Goal: Information Seeking & Learning: Check status

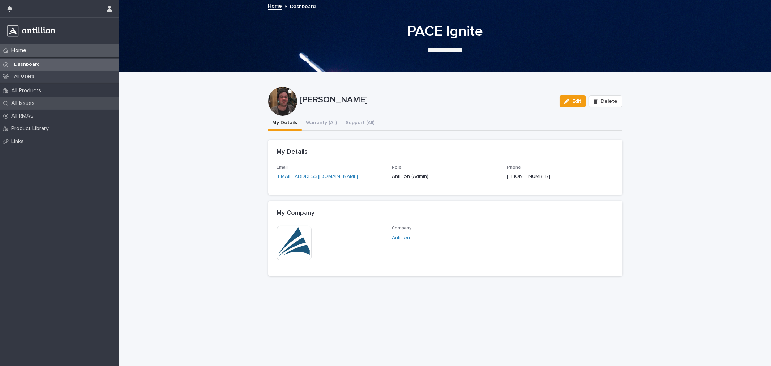
click at [38, 102] on p "All Issues" at bounding box center [24, 103] width 32 height 7
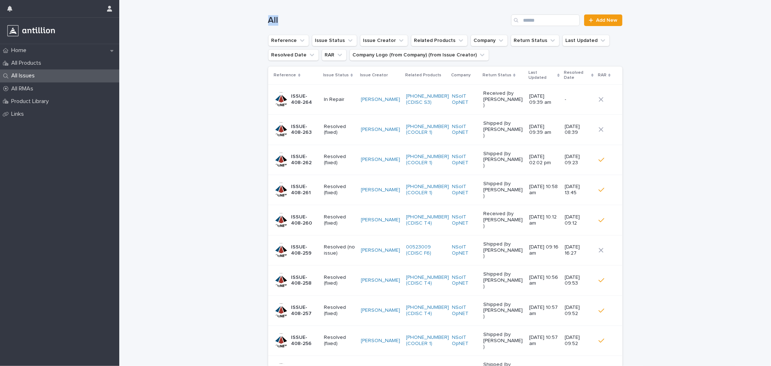
drag, startPoint x: 278, startPoint y: 19, endPoint x: 262, endPoint y: 19, distance: 15.2
click at [265, 19] on div "Loading... Saving… Loading... Saving… All Add New Reference Issue Status Issue …" at bounding box center [445, 214] width 361 height 429
click at [268, 18] on h1 "All" at bounding box center [388, 20] width 240 height 10
click at [282, 20] on h1 "All" at bounding box center [388, 20] width 240 height 10
click at [29, 65] on p "All Products" at bounding box center [27, 63] width 39 height 7
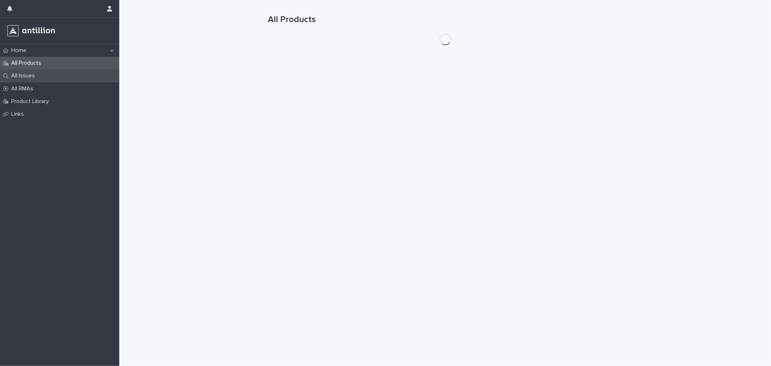
click at [29, 73] on p "All Issues" at bounding box center [24, 75] width 32 height 7
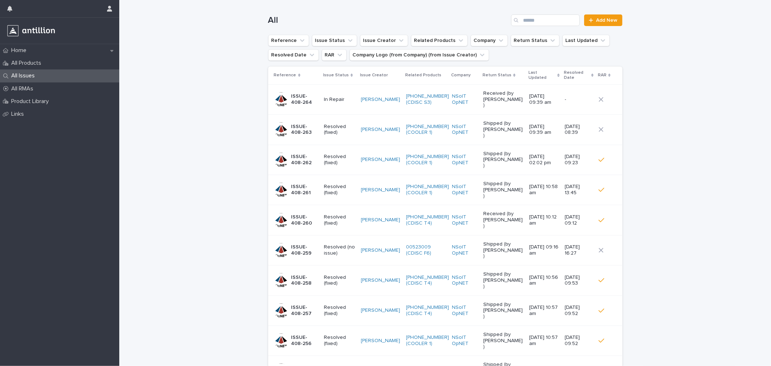
click at [228, 83] on div "Loading... Saving… Loading... Saving… All Add New Reference Issue Status Issue …" at bounding box center [445, 224] width 652 height 448
click at [542, 18] on input "Search" at bounding box center [545, 20] width 69 height 12
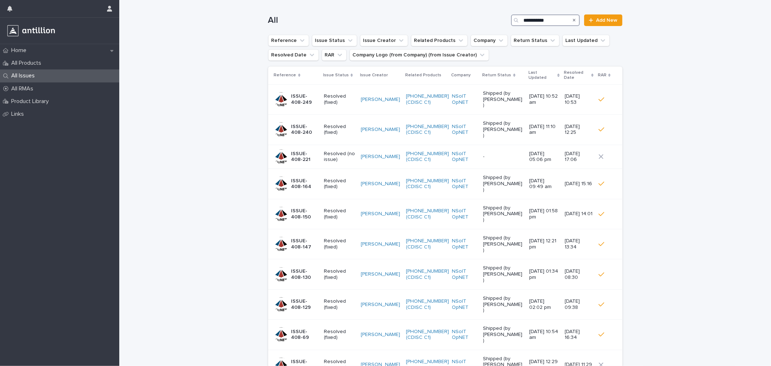
type input "**********"
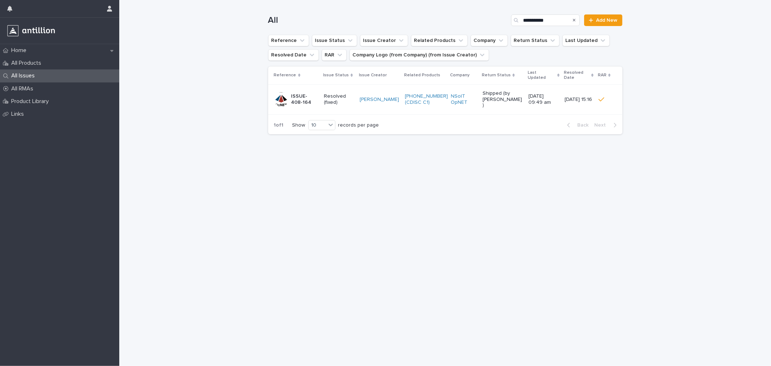
click at [340, 93] on p "Resolved (fixed)" at bounding box center [339, 99] width 30 height 12
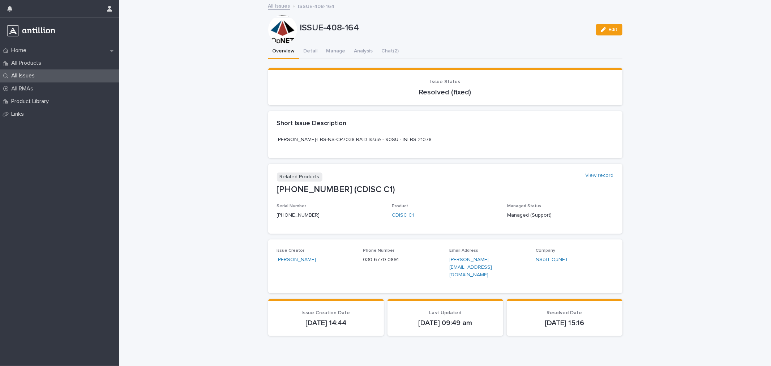
click at [297, 51] on button "Overview" at bounding box center [283, 51] width 31 height 15
click at [308, 51] on button "Detail" at bounding box center [310, 51] width 23 height 15
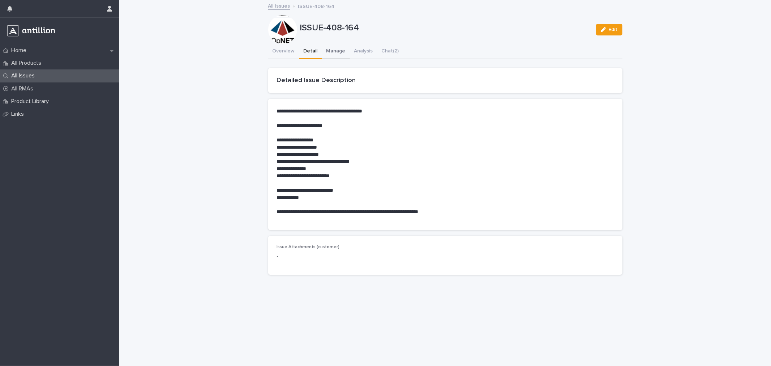
click at [340, 47] on button "Manage" at bounding box center [336, 51] width 28 height 15
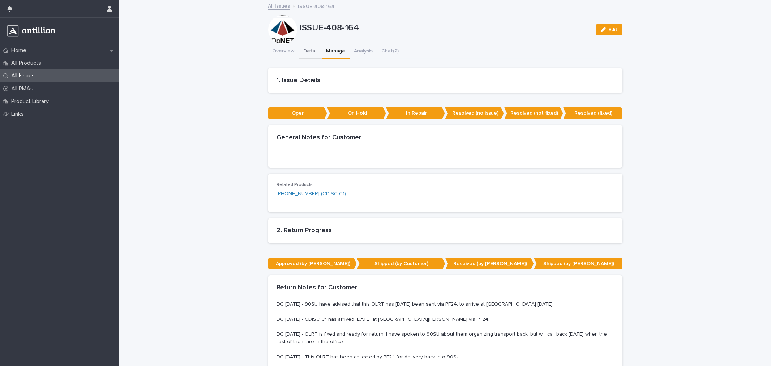
click at [309, 49] on button "Detail" at bounding box center [310, 51] width 23 height 15
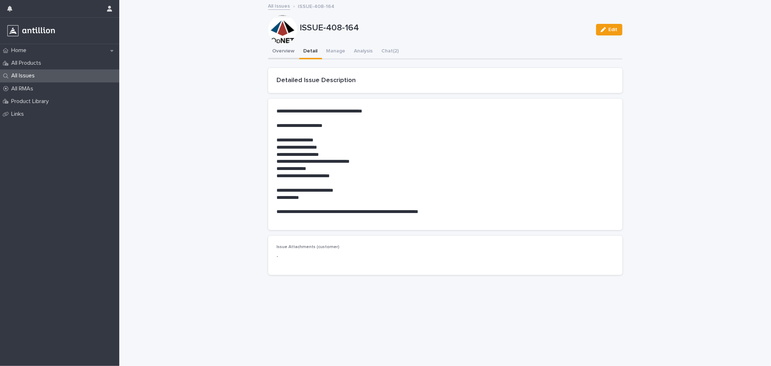
click at [283, 54] on button "Overview" at bounding box center [283, 51] width 31 height 15
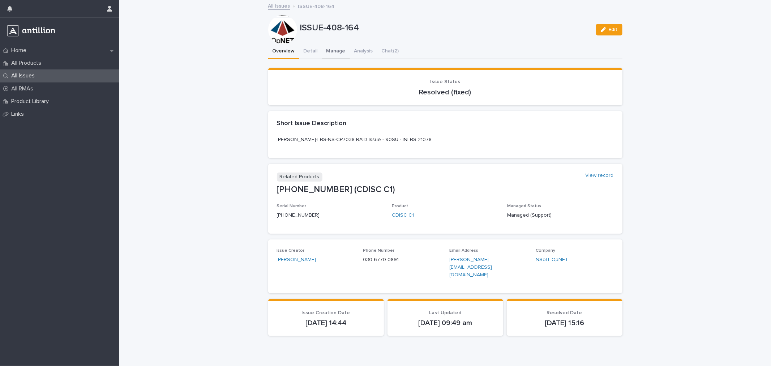
click at [329, 53] on button "Manage" at bounding box center [336, 51] width 28 height 15
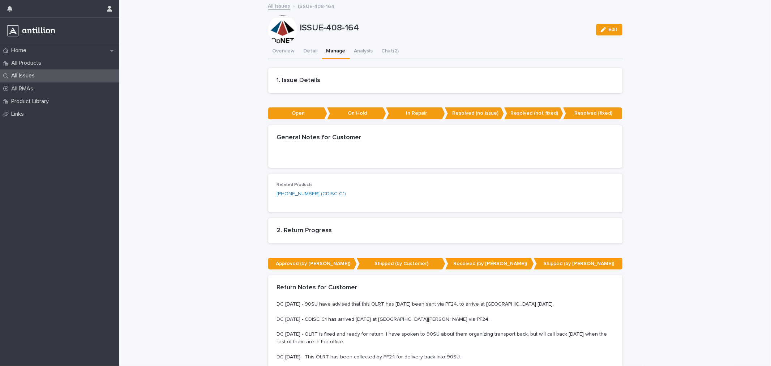
click at [23, 80] on div "All Issues" at bounding box center [59, 75] width 119 height 13
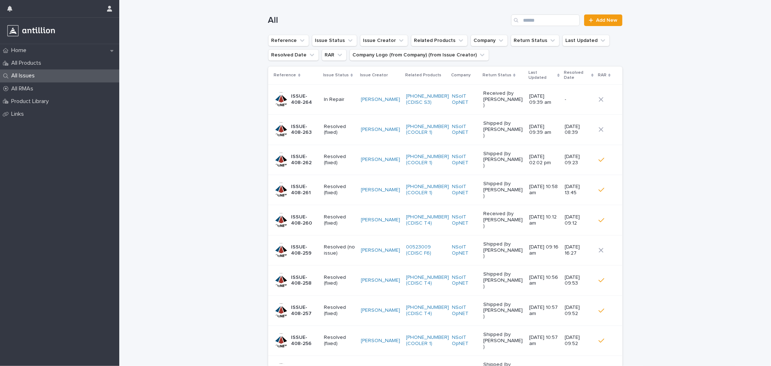
drag, startPoint x: 202, startPoint y: 80, endPoint x: 204, endPoint y: 94, distance: 14.3
click at [204, 94] on div "Loading... Saving… Loading... Saving… All Add New Reference Issue Status Issue …" at bounding box center [445, 224] width 652 height 448
drag, startPoint x: 237, startPoint y: 90, endPoint x: 264, endPoint y: 103, distance: 29.4
click at [261, 104] on div "Loading... Saving… Loading... Saving… All Add New Reference Issue Status Issue …" at bounding box center [445, 224] width 652 height 448
click at [192, 74] on div "Loading... Saving… Loading... Saving… All Add New Reference Issue Status Issue …" at bounding box center [445, 224] width 652 height 448
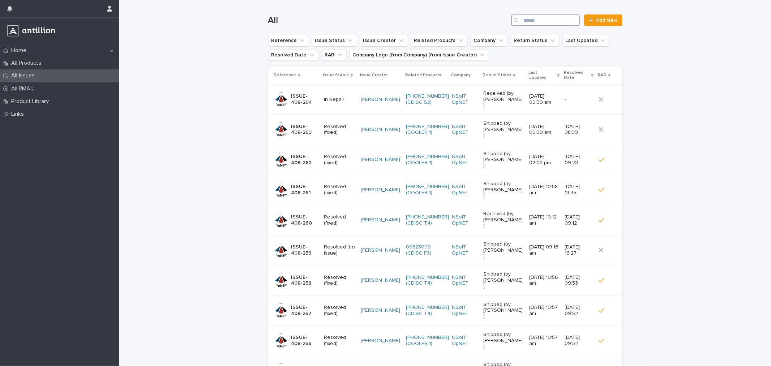
click at [562, 21] on input "Search" at bounding box center [545, 20] width 69 height 12
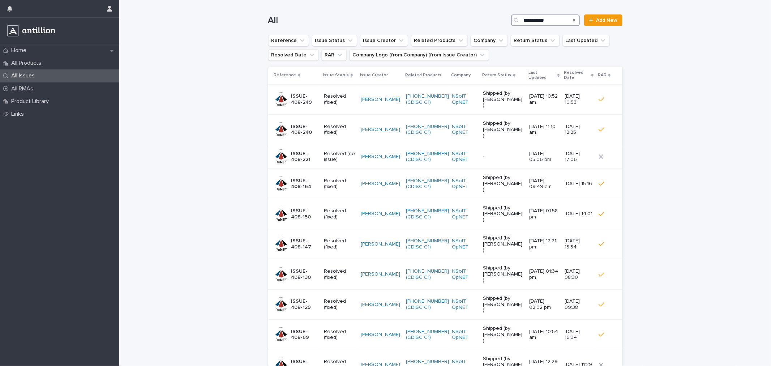
type input "**********"
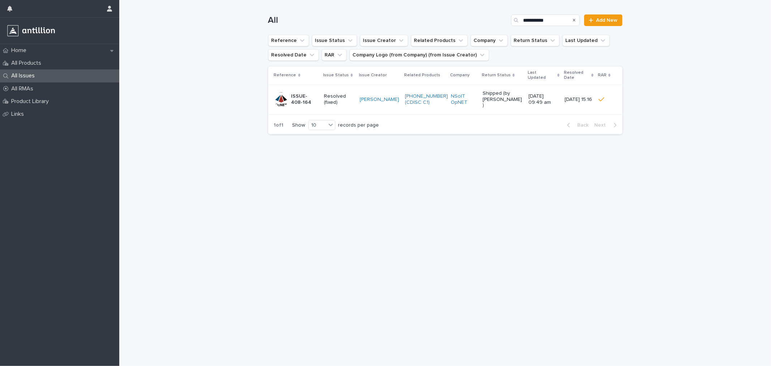
click at [305, 95] on p "ISSUE-408-164" at bounding box center [304, 99] width 27 height 12
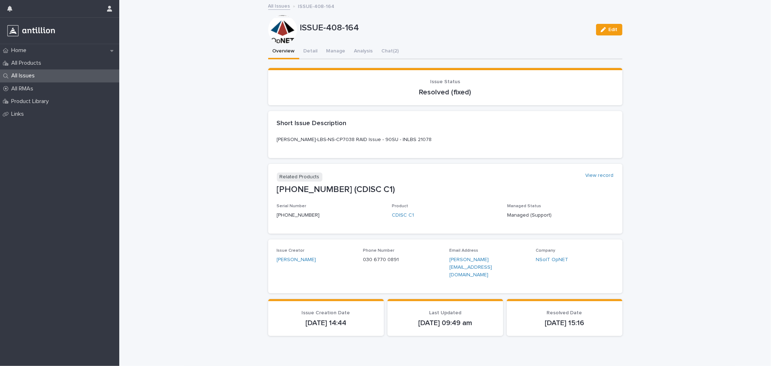
drag, startPoint x: 239, startPoint y: 172, endPoint x: 186, endPoint y: 142, distance: 60.8
click at [239, 172] on div "**********" at bounding box center [445, 189] width 652 height 377
click at [27, 67] on div "All Products" at bounding box center [59, 63] width 119 height 13
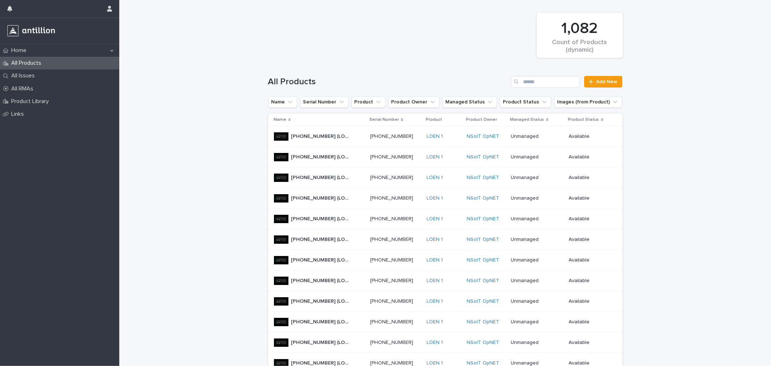
click at [27, 72] on div "All Issues" at bounding box center [59, 75] width 119 height 13
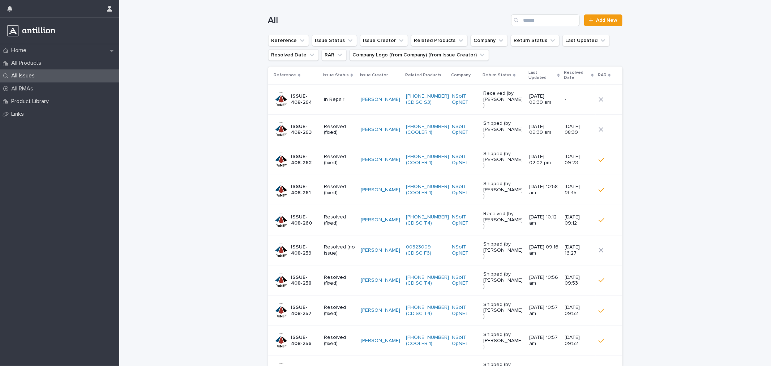
click at [205, 65] on div "Loading... Saving… Loading... Saving… All Add New Reference Issue Status Issue …" at bounding box center [445, 224] width 652 height 448
